Goal: Task Accomplishment & Management: Use online tool/utility

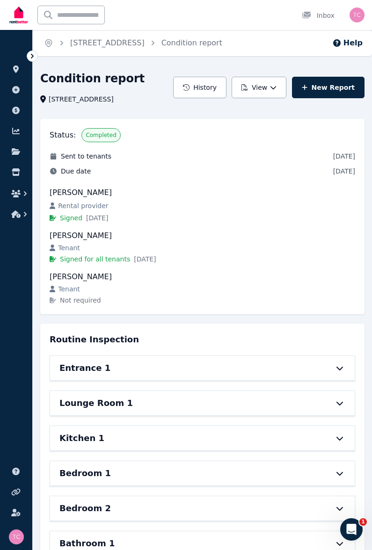
click at [324, 87] on link "New Report" at bounding box center [328, 88] width 72 height 22
